Goal: Transaction & Acquisition: Book appointment/travel/reservation

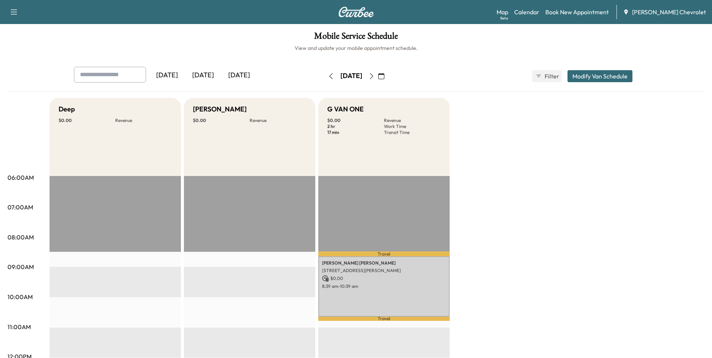
click at [384, 77] on icon "button" at bounding box center [381, 76] width 6 height 6
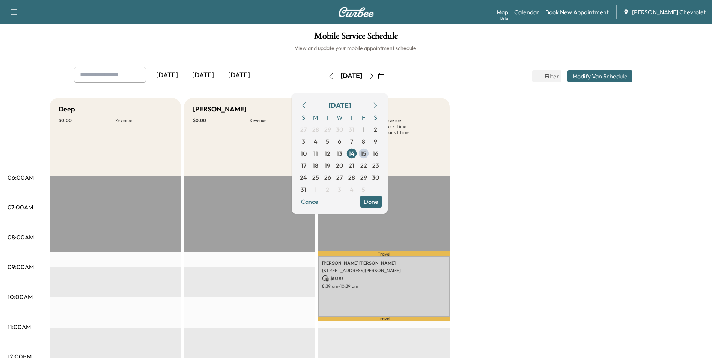
click at [580, 12] on link "Book New Appointment" at bounding box center [576, 12] width 63 height 9
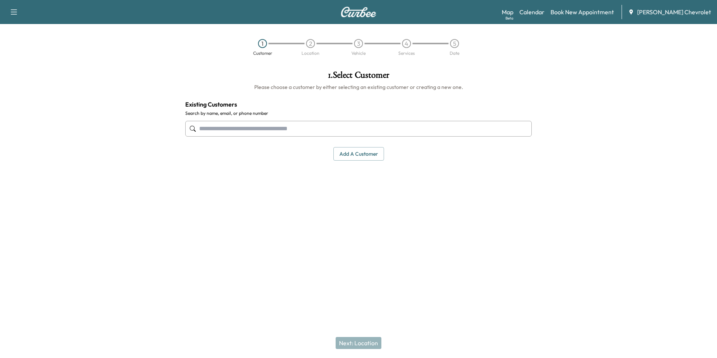
click at [270, 132] on input "text" at bounding box center [358, 129] width 347 height 16
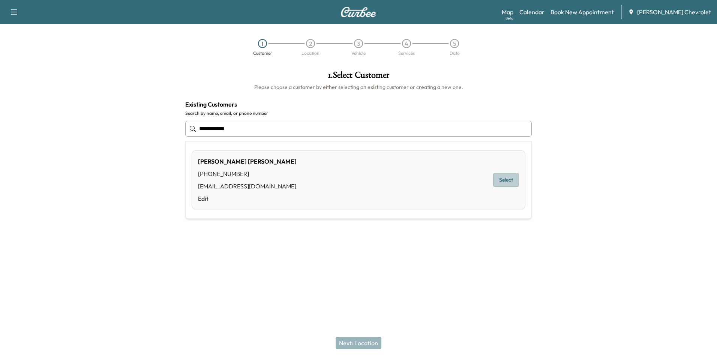
click at [507, 182] on button "Select" at bounding box center [506, 180] width 26 height 14
type input "**********"
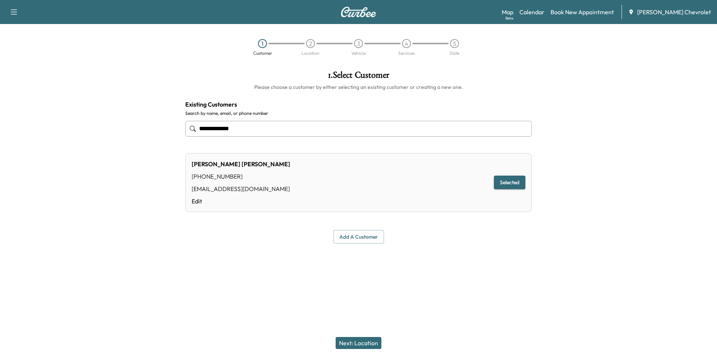
click at [342, 346] on button "Next: Location" at bounding box center [359, 343] width 46 height 12
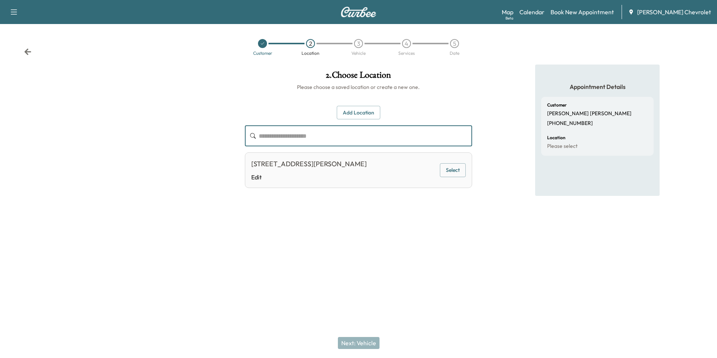
click at [290, 135] on input "text" at bounding box center [365, 135] width 213 height 21
click at [344, 128] on input "text" at bounding box center [365, 135] width 213 height 21
click at [275, 134] on input "text" at bounding box center [365, 135] width 213 height 21
click at [268, 132] on input "text" at bounding box center [365, 135] width 213 height 21
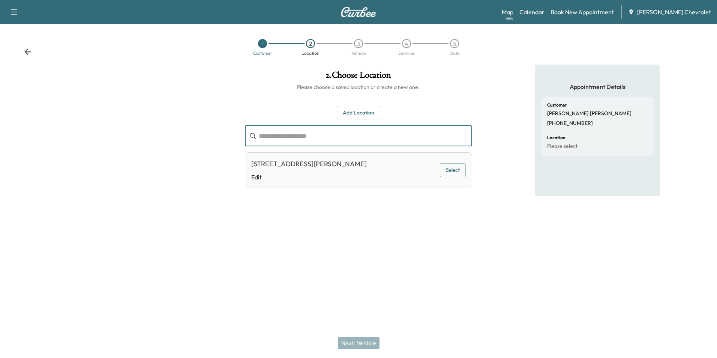
click at [268, 132] on input "text" at bounding box center [365, 135] width 213 height 21
click at [273, 139] on input "text" at bounding box center [365, 135] width 213 height 21
click at [355, 115] on button "Add Location" at bounding box center [359, 113] width 44 height 14
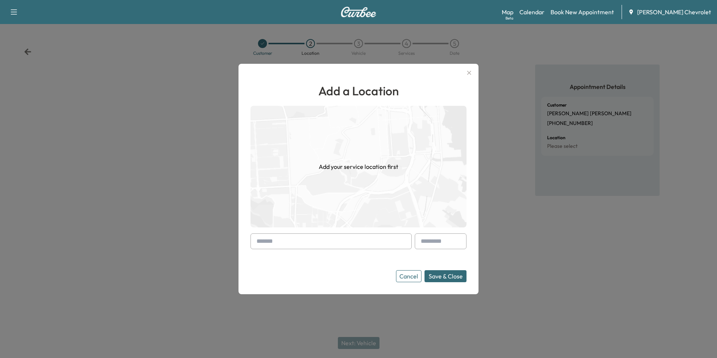
click at [301, 241] on input "text" at bounding box center [331, 241] width 161 height 16
click at [473, 71] on icon "button" at bounding box center [469, 72] width 9 height 9
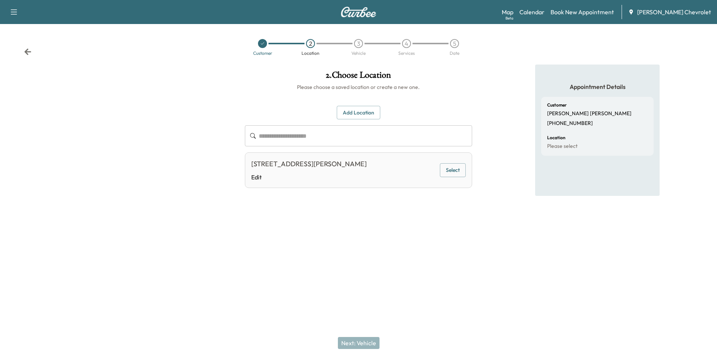
click at [447, 168] on button "Select" at bounding box center [453, 170] width 26 height 14
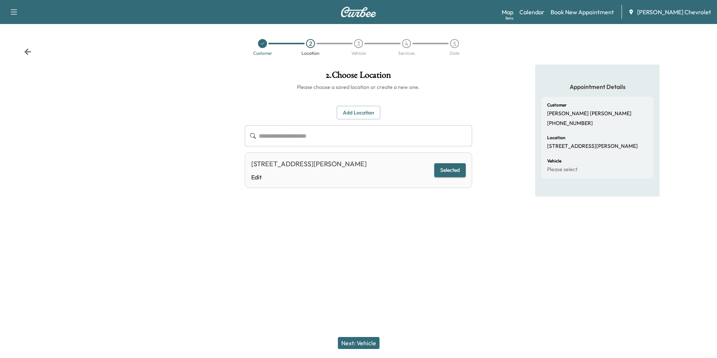
click at [366, 342] on button "Next: Vehicle" at bounding box center [359, 343] width 42 height 12
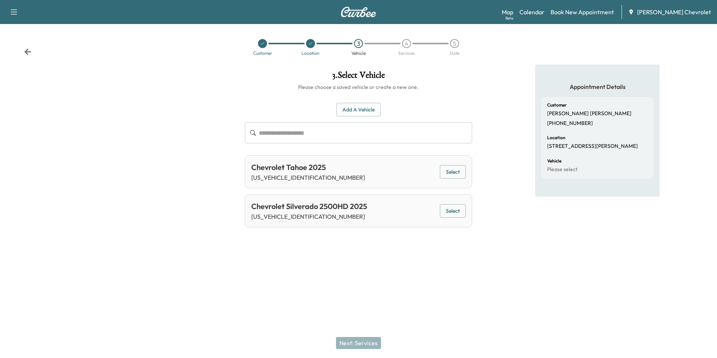
click at [450, 171] on button "Select" at bounding box center [453, 172] width 26 height 14
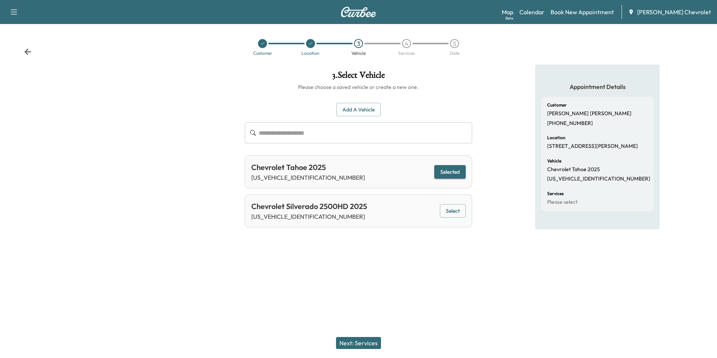
click at [349, 343] on button "Next: Services" at bounding box center [358, 343] width 45 height 12
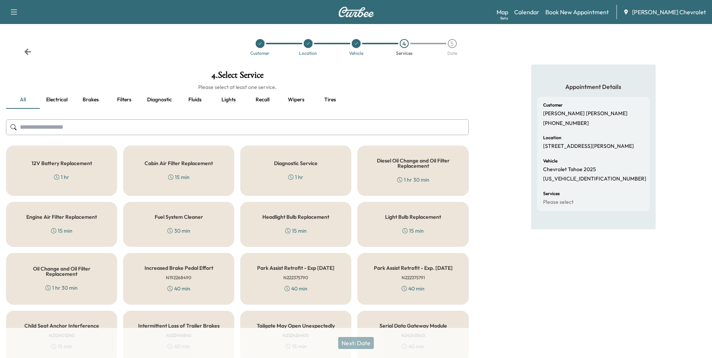
click at [62, 277] on h5 "Oil Change and Oil Filter Replacement" at bounding box center [61, 271] width 86 height 11
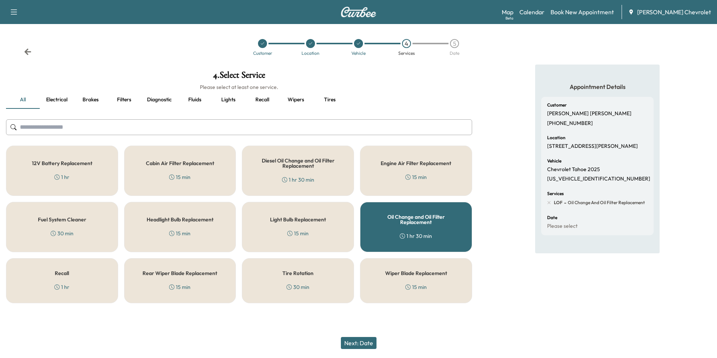
click at [305, 278] on div "Tire Rotation 30 min" at bounding box center [298, 280] width 112 height 45
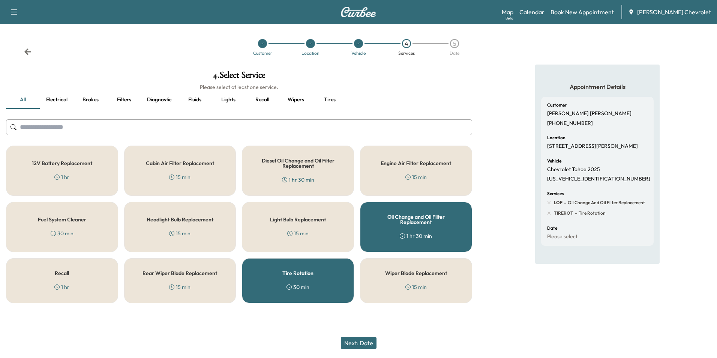
click at [363, 345] on button "Next: Date" at bounding box center [359, 343] width 36 height 12
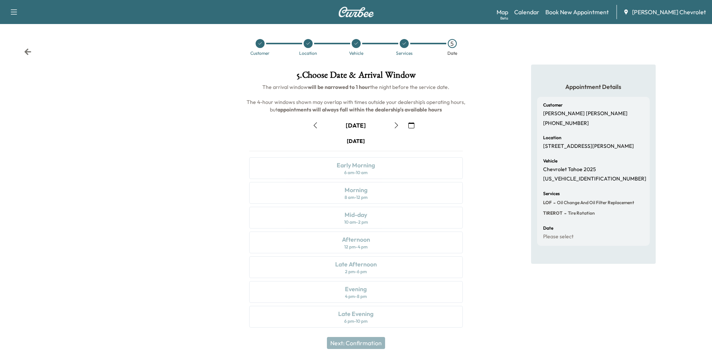
click at [397, 124] on icon "button" at bounding box center [396, 125] width 6 height 6
click at [411, 123] on icon "button" at bounding box center [411, 125] width 6 height 6
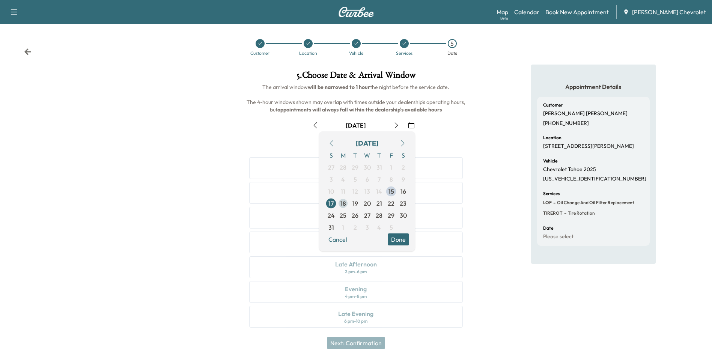
click at [343, 204] on span "18" at bounding box center [343, 203] width 6 height 9
click at [487, 126] on div "Appointment Details Customer [PERSON_NAME] [PHONE_NUMBER] Location [STREET_ADDR…" at bounding box center [593, 201] width 237 height 272
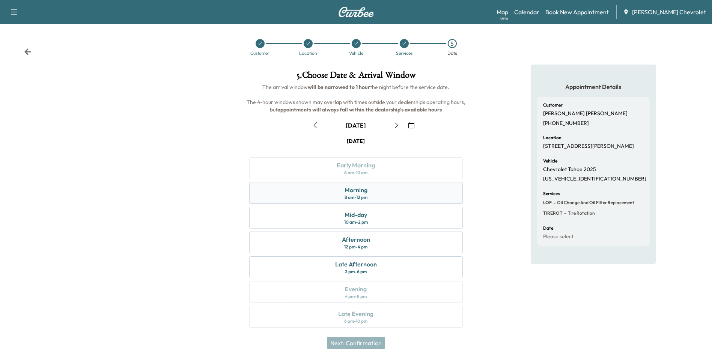
click at [358, 190] on div "Morning" at bounding box center [355, 189] width 23 height 9
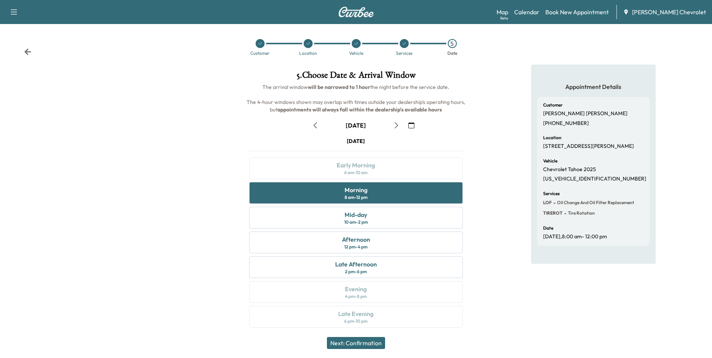
click at [365, 344] on button "Next: Confirmation" at bounding box center [356, 343] width 58 height 12
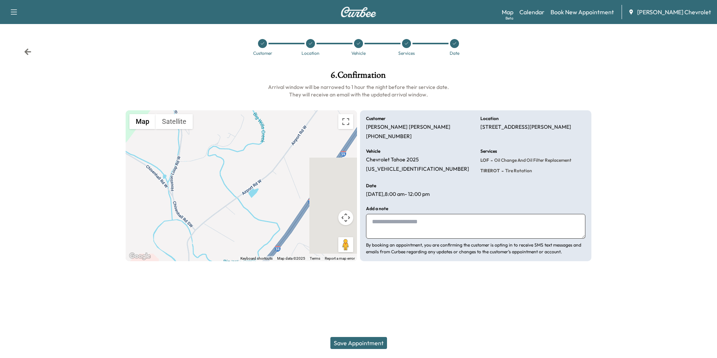
click at [29, 50] on icon at bounding box center [28, 52] width 8 height 8
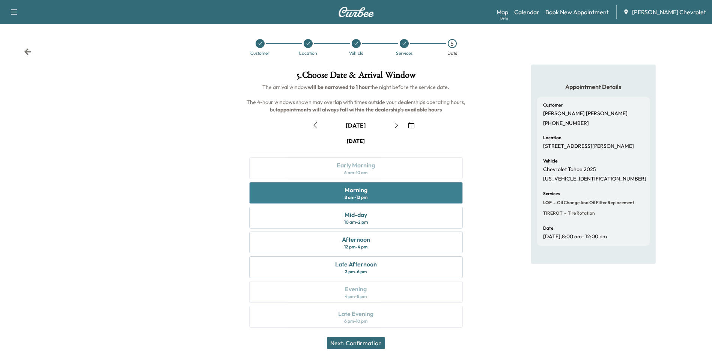
click at [378, 196] on div "Morning 8 am - 12 pm" at bounding box center [355, 193] width 213 height 22
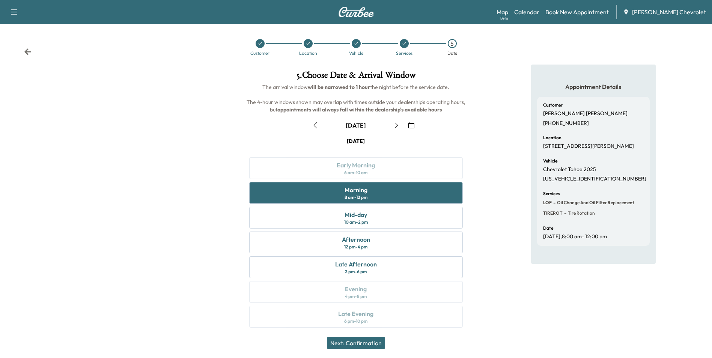
click at [358, 343] on button "Next: Confirmation" at bounding box center [356, 343] width 58 height 12
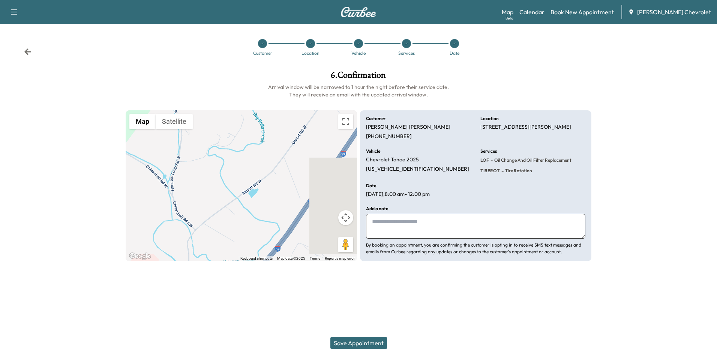
click at [373, 341] on button "Save Appointment" at bounding box center [359, 343] width 57 height 12
